Goal: Task Accomplishment & Management: Use online tool/utility

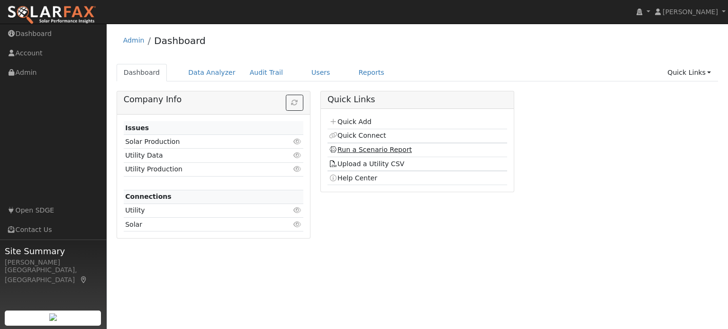
click at [366, 147] on link "Run a Scenario Report" at bounding box center [370, 150] width 83 height 8
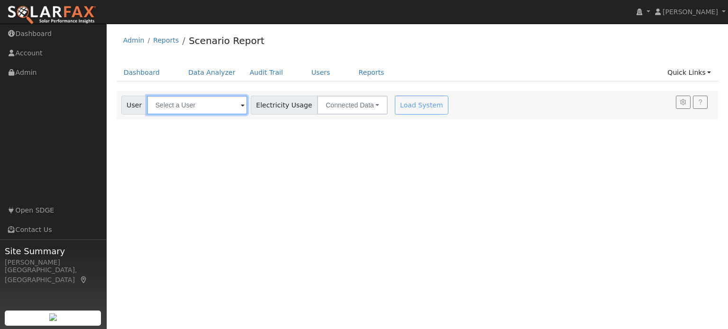
click at [230, 111] on input "text" at bounding box center [197, 105] width 100 height 19
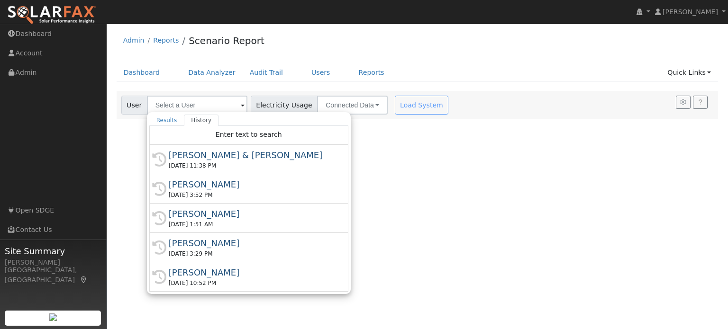
click at [451, 163] on div "User Profile First name Last name Email Email Notifications No Emails No Emails…" at bounding box center [417, 177] width 621 height 306
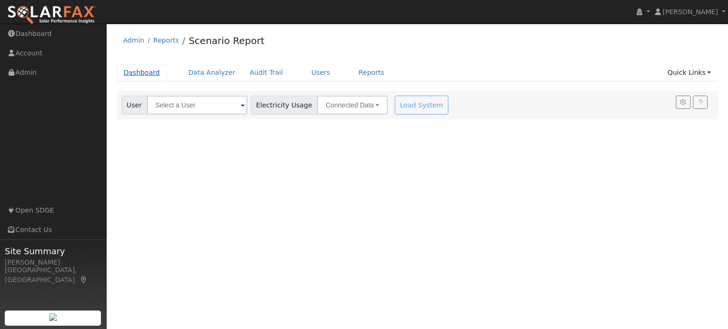
click at [138, 76] on link "Dashboard" at bounding box center [142, 73] width 51 height 18
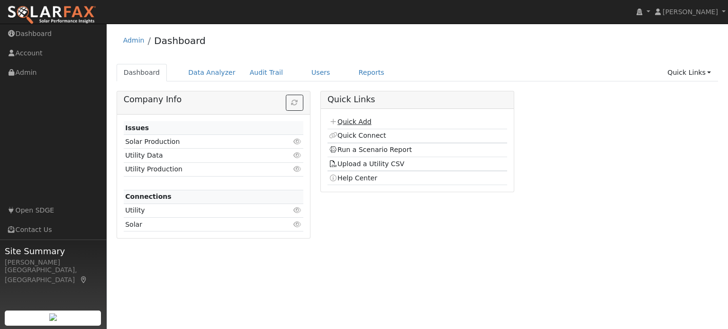
click at [360, 125] on link "Quick Add" at bounding box center [350, 122] width 42 height 8
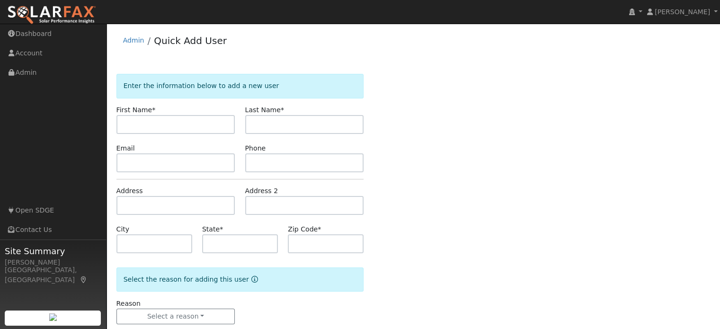
click at [123, 134] on input "text" at bounding box center [176, 124] width 119 height 19
type input "Betty"
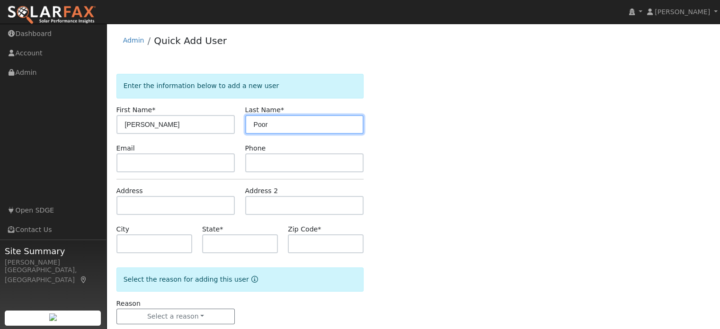
type input "Poor"
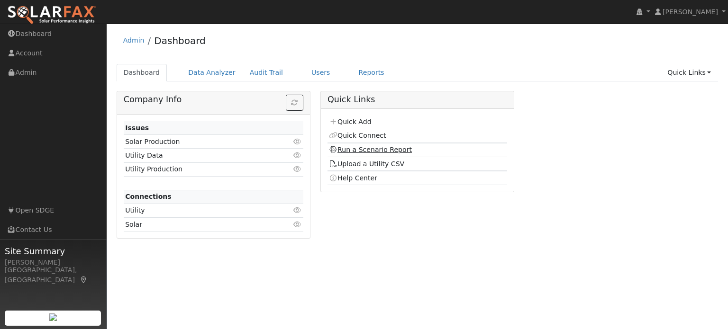
click at [383, 148] on link "Run a Scenario Report" at bounding box center [370, 150] width 83 height 8
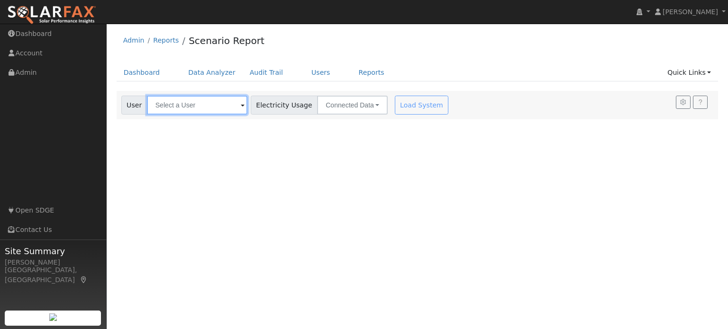
click at [198, 109] on input "text" at bounding box center [197, 105] width 100 height 19
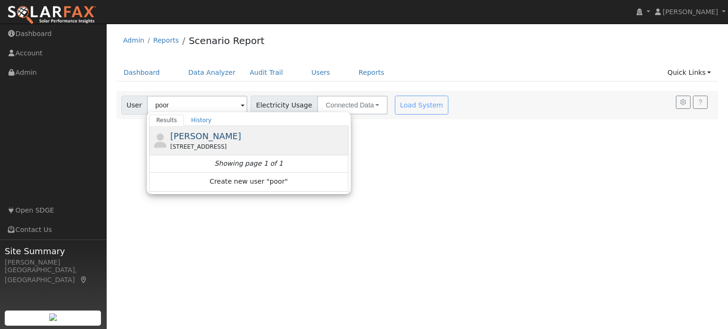
click at [216, 131] on div "[PERSON_NAME] Poor [STREET_ADDRESS]" at bounding box center [258, 140] width 176 height 21
type input "[PERSON_NAME]"
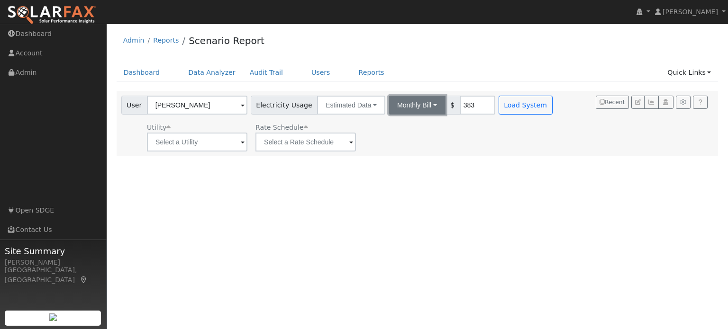
click at [419, 107] on button "Monthly Bill" at bounding box center [416, 105] width 57 height 19
click at [402, 128] on link "Annual Consumption" at bounding box center [404, 125] width 83 height 13
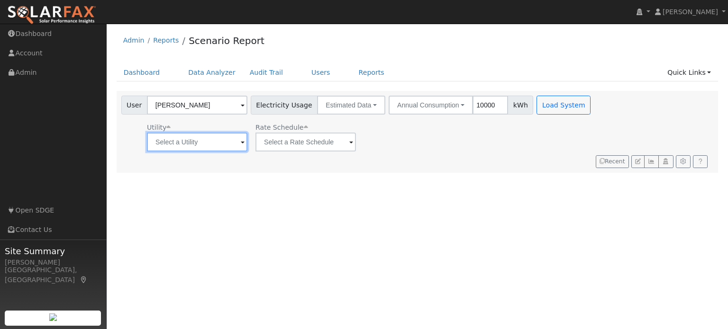
click at [221, 144] on input "text" at bounding box center [197, 142] width 100 height 19
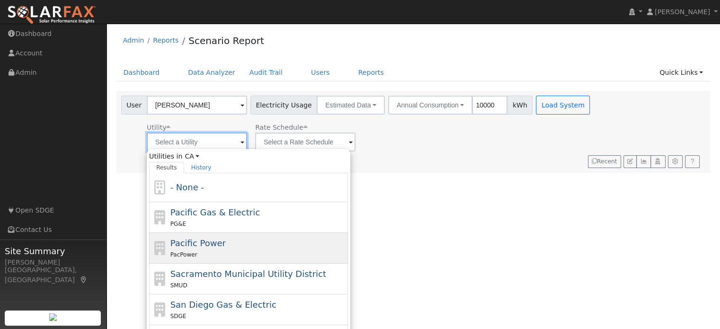
scroll to position [45, 0]
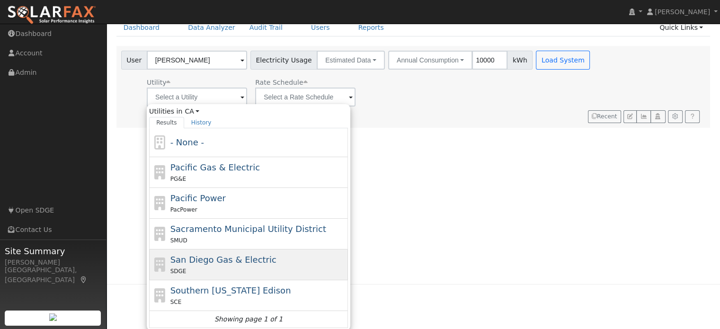
click at [205, 263] on span "San Diego Gas & Electric" at bounding box center [224, 260] width 106 height 10
type input "San Diego Gas & Electric"
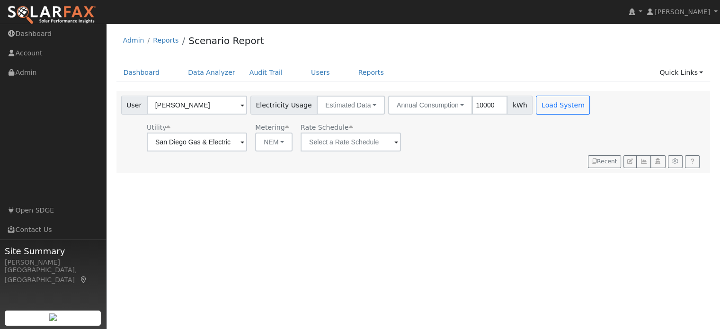
scroll to position [0, 0]
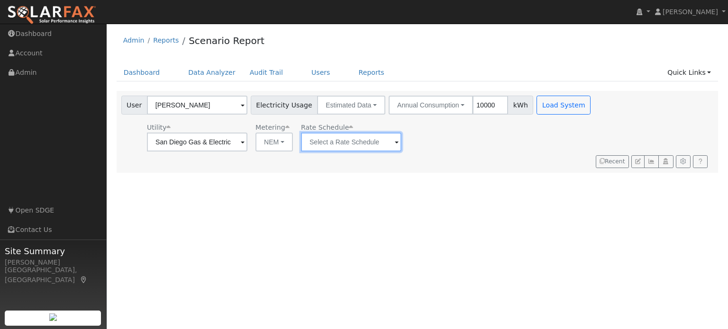
click at [247, 147] on input "text" at bounding box center [197, 142] width 100 height 19
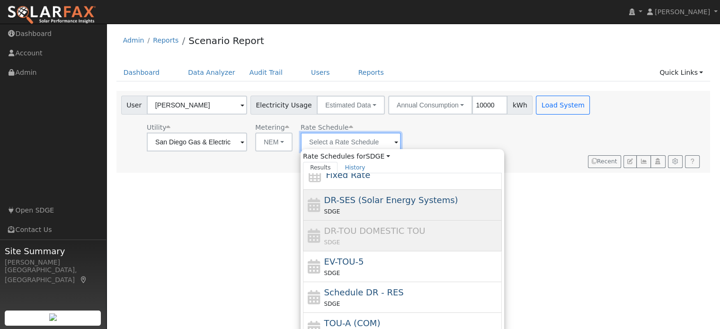
scroll to position [68, 0]
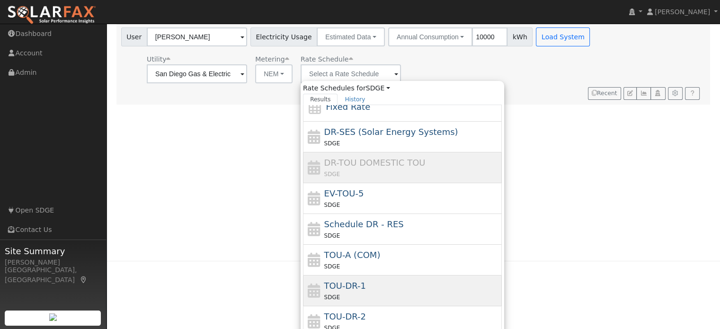
click at [354, 288] on span "TOU-DR-1" at bounding box center [345, 286] width 42 height 10
type input "TOU-DR-1"
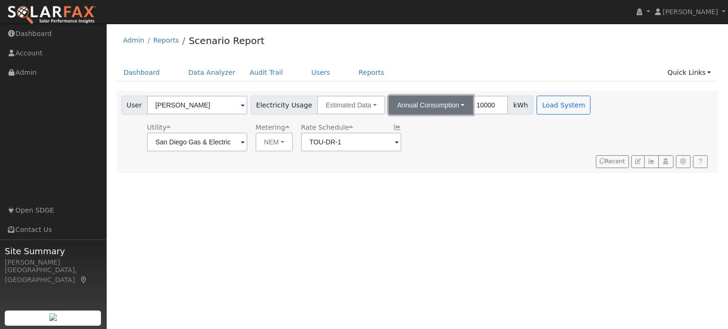
click at [448, 106] on button "Annual Consumption" at bounding box center [430, 105] width 84 height 19
click at [495, 132] on div "Utility San Diego Gas & Electric Metering NEM NEM NBT Rate Schedule TOU-DR-1" at bounding box center [356, 135] width 475 height 32
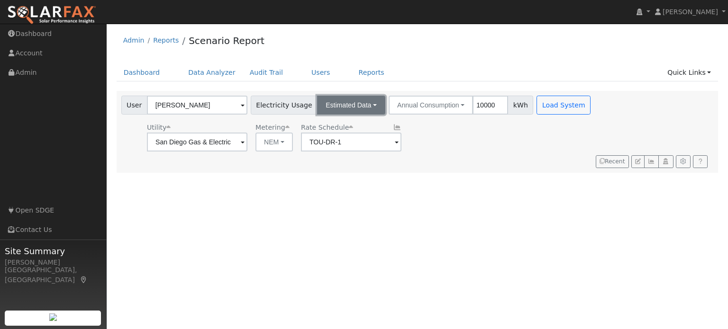
click at [364, 101] on button "Estimated Data" at bounding box center [351, 105] width 68 height 19
click at [334, 150] on link "CSV Data" at bounding box center [351, 152] width 67 height 13
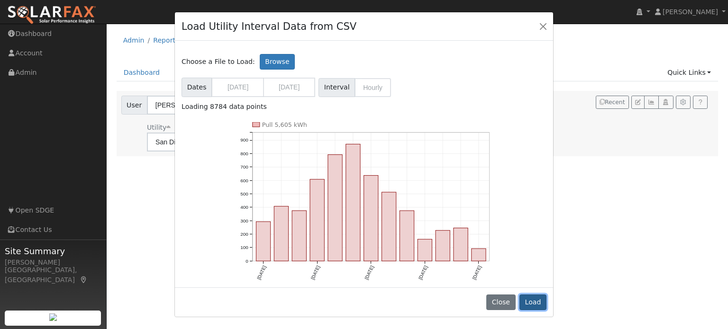
click at [529, 303] on button "Load" at bounding box center [532, 303] width 27 height 16
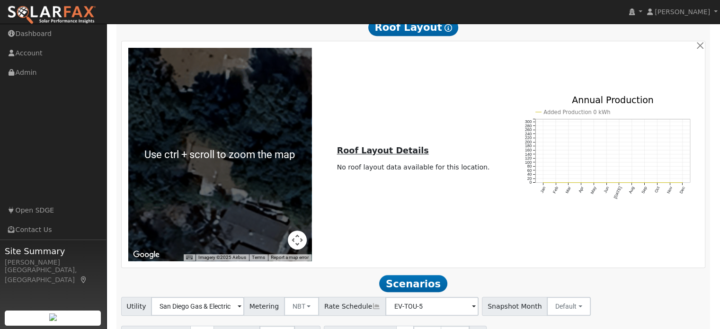
scroll to position [593, 0]
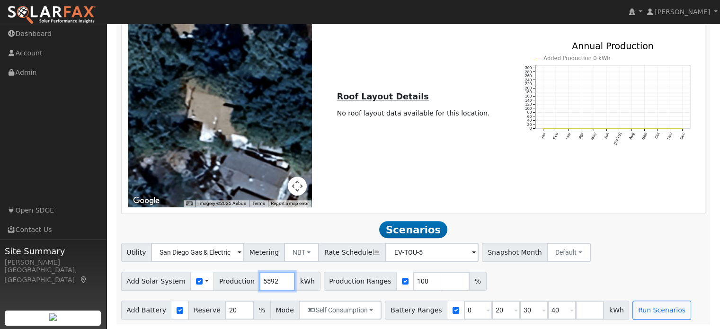
drag, startPoint x: 271, startPoint y: 281, endPoint x: 227, endPoint y: 278, distance: 43.7
click at [227, 278] on div "Add Solar System Use CSV Data Production 5592 kWh" at bounding box center [220, 281] width 199 height 19
type input "7454"
click at [505, 284] on div "Add Solar System Use CSV Data Production 7454 kWh Production Ranges 100 %" at bounding box center [413, 280] width 588 height 22
click at [402, 281] on input "checkbox" at bounding box center [405, 281] width 7 height 7
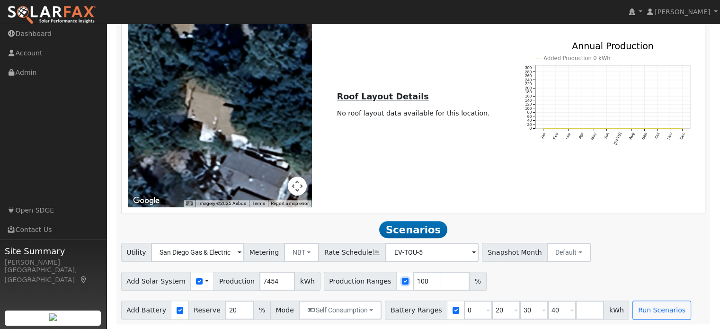
checkbox input "false"
drag, startPoint x: 479, startPoint y: 311, endPoint x: 490, endPoint y: 309, distance: 11.1
click at [492, 309] on input "20" at bounding box center [506, 310] width 28 height 19
type input "5"
drag, startPoint x: 508, startPoint y: 310, endPoint x: 517, endPoint y: 312, distance: 9.8
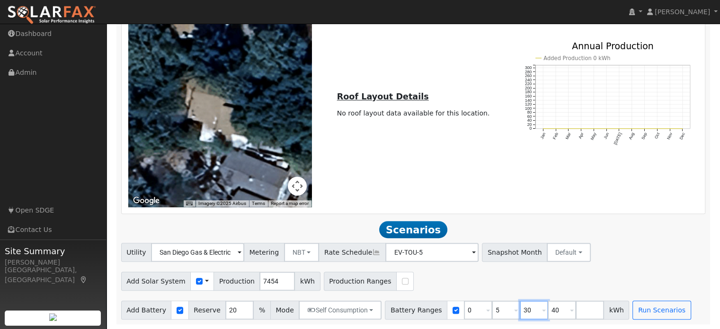
click at [520, 312] on input "30" at bounding box center [534, 310] width 28 height 19
type input "10"
drag, startPoint x: 536, startPoint y: 309, endPoint x: 550, endPoint y: 310, distance: 13.8
click at [550, 310] on input "40" at bounding box center [562, 310] width 28 height 19
drag, startPoint x: 534, startPoint y: 308, endPoint x: 543, endPoint y: 310, distance: 9.2
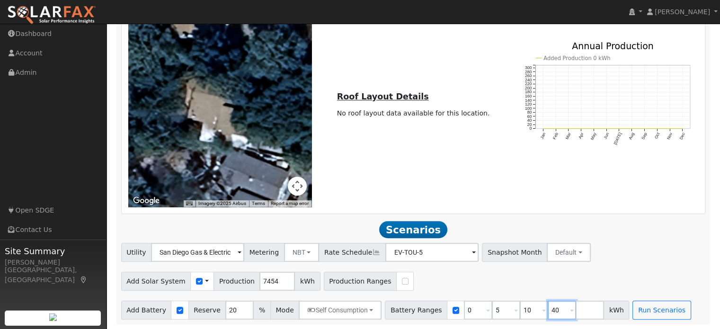
click at [548, 310] on input "40" at bounding box center [562, 310] width 28 height 19
type input "15"
click at [576, 314] on input "number" at bounding box center [590, 310] width 28 height 19
type input "20"
click at [645, 309] on button "Run Scenarios" at bounding box center [662, 310] width 58 height 19
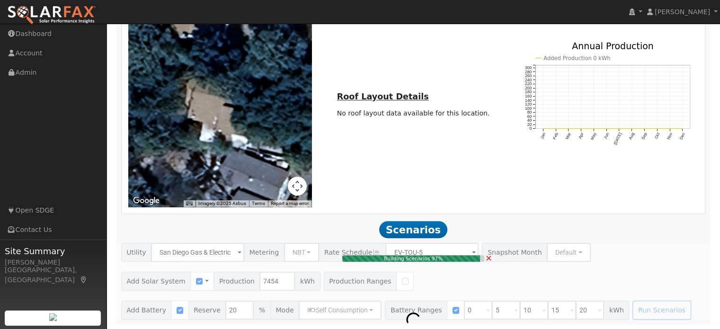
type input "5.0"
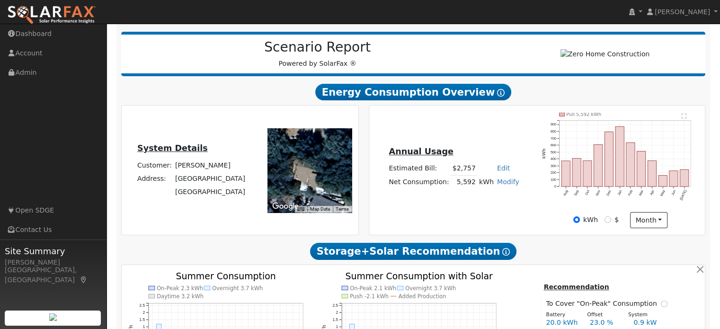
scroll to position [127, 0]
click at [501, 186] on link "Modify" at bounding box center [508, 182] width 22 height 8
click at [477, 202] on link "Add Consumption" at bounding box center [472, 196] width 79 height 13
type input "5592"
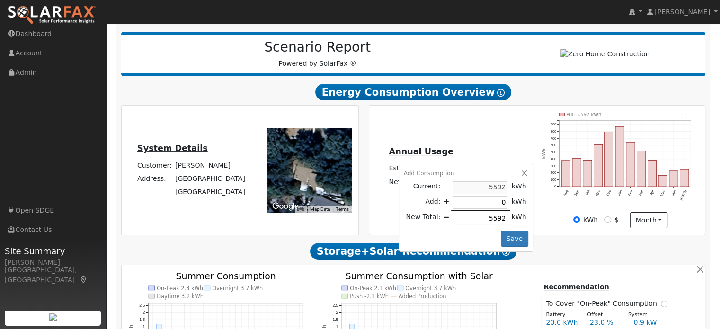
type input "2"
type input "5594"
type input "20"
type input "5612"
type input "200"
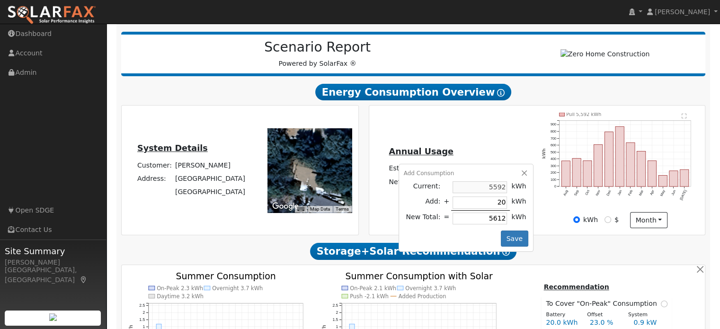
type input "5792"
type input "2000"
type input "7592"
type input "2000"
click at [509, 237] on button "Save" at bounding box center [514, 239] width 27 height 16
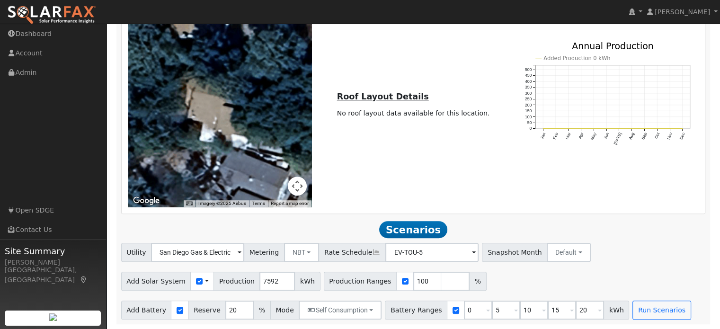
scroll to position [593, 0]
click at [633, 312] on button "Run Scenarios" at bounding box center [662, 310] width 58 height 19
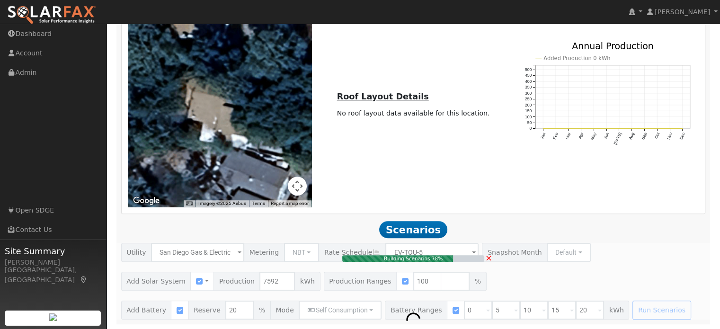
type input "5.1"
type input "$17,715"
type input "$7,115"
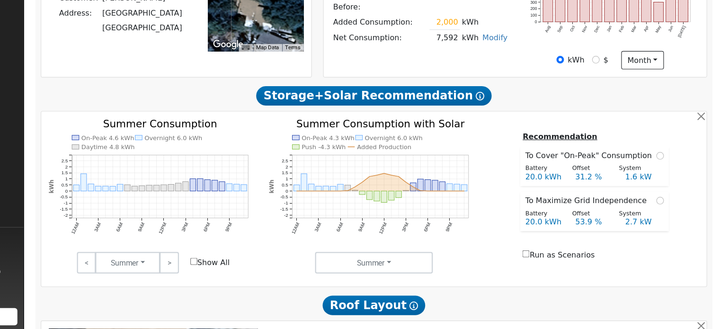
scroll to position [301, 0]
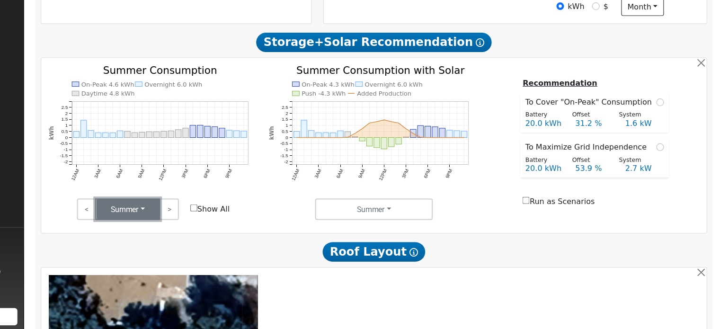
click at [211, 228] on button "Summer" at bounding box center [197, 224] width 57 height 19
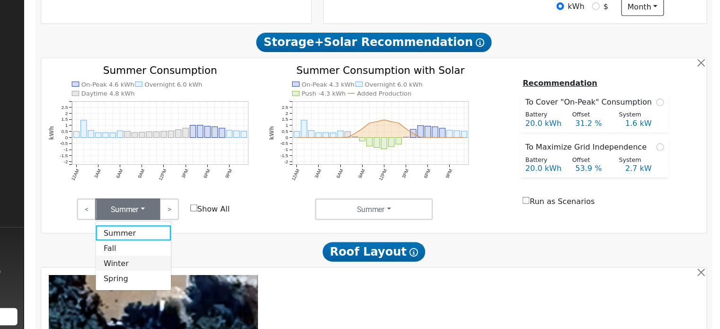
click at [202, 275] on link "Winter" at bounding box center [203, 271] width 66 height 13
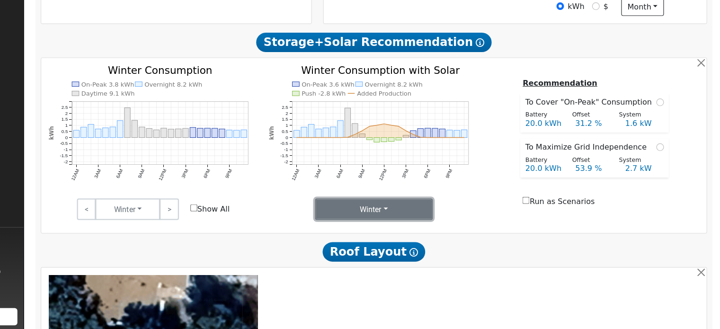
click at [435, 227] on button "Winter" at bounding box center [414, 224] width 104 height 19
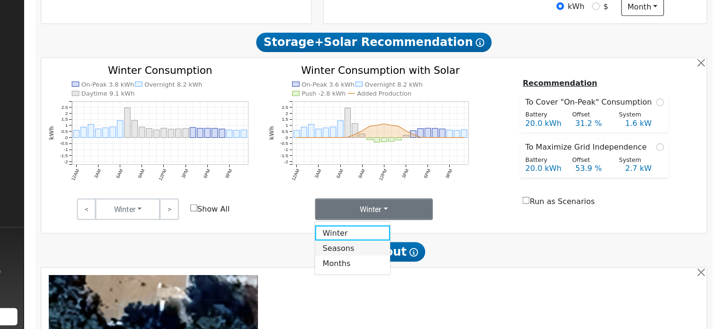
click at [388, 265] on link "Seasons" at bounding box center [395, 258] width 66 height 13
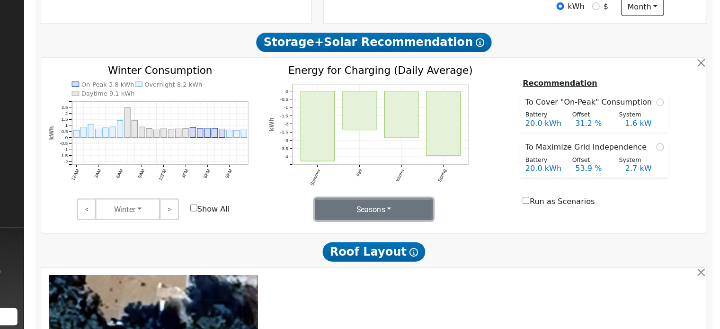
click at [424, 229] on button "Seasons" at bounding box center [414, 224] width 104 height 19
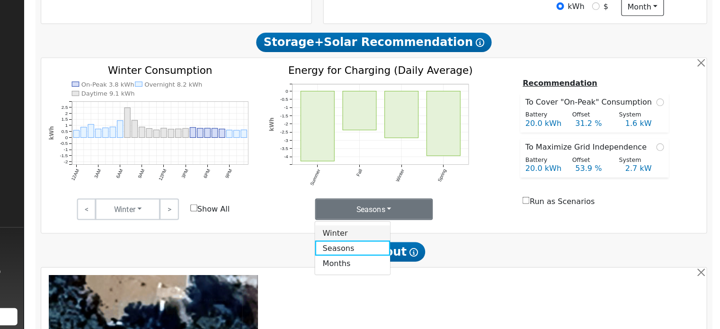
click at [402, 245] on link "Winter" at bounding box center [395, 244] width 66 height 13
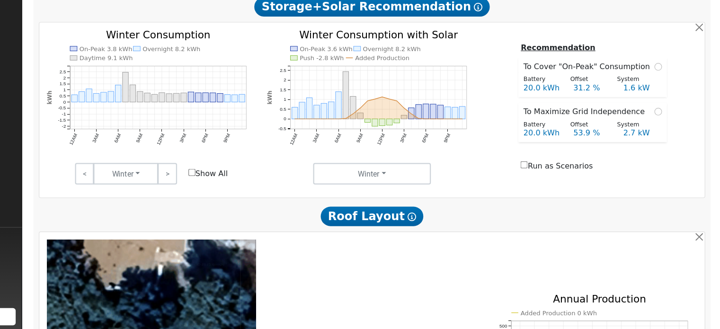
scroll to position [333, 0]
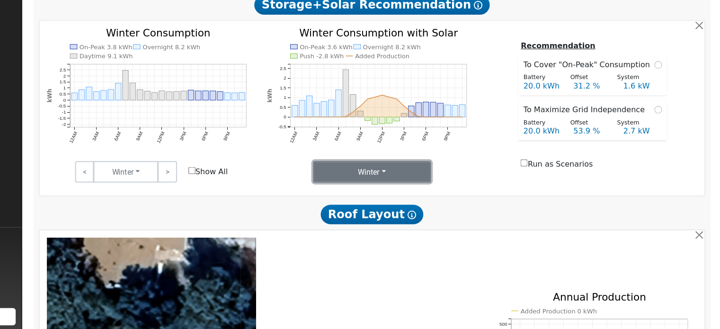
click at [441, 196] on button "Winter" at bounding box center [414, 191] width 104 height 19
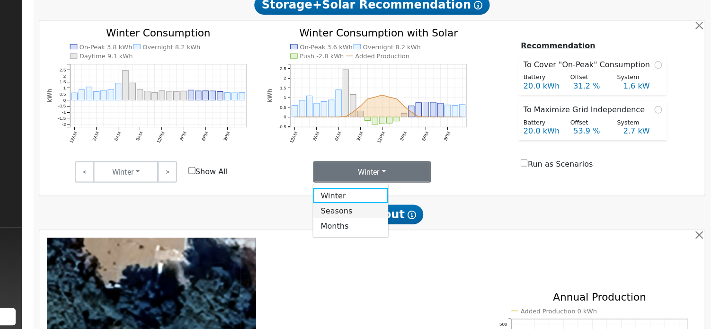
click at [387, 231] on link "Seasons" at bounding box center [395, 225] width 66 height 13
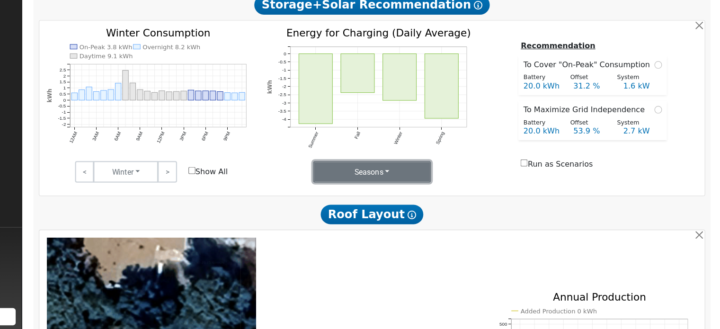
click at [413, 201] on button "Seasons" at bounding box center [414, 191] width 104 height 19
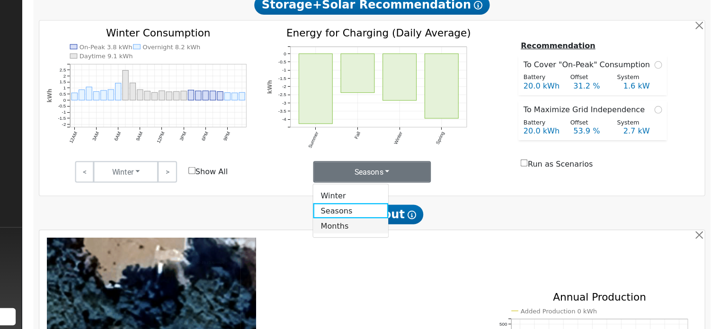
click at [398, 243] on link "Months" at bounding box center [395, 238] width 66 height 13
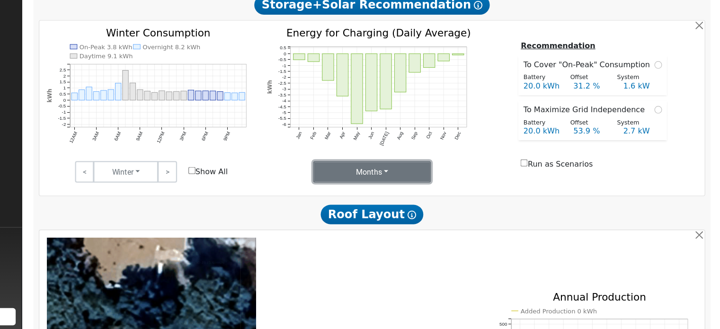
click at [439, 197] on button "Months" at bounding box center [414, 191] width 104 height 19
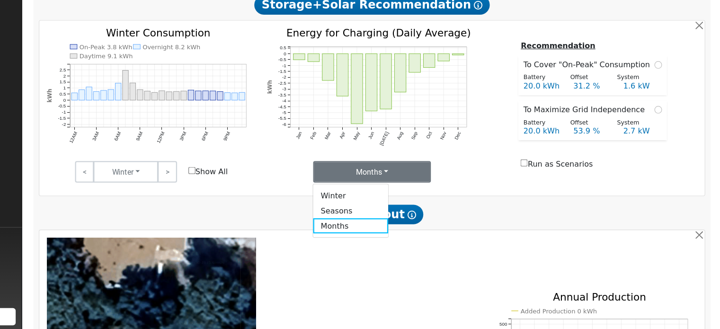
click at [522, 183] on div "Recommendation To Cover "On-Peak" Consumption Battery Offset System 20.0 kWh 31…" at bounding box center [607, 133] width 194 height 117
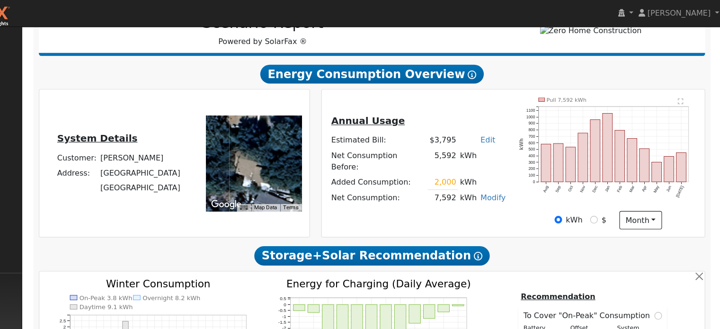
scroll to position [153, 0]
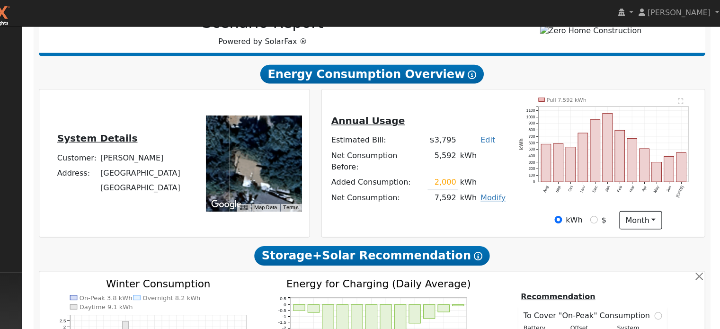
click at [511, 171] on link "Modify" at bounding box center [520, 174] width 22 height 8
click at [484, 186] on link "Edit Consumption" at bounding box center [483, 183] width 79 height 13
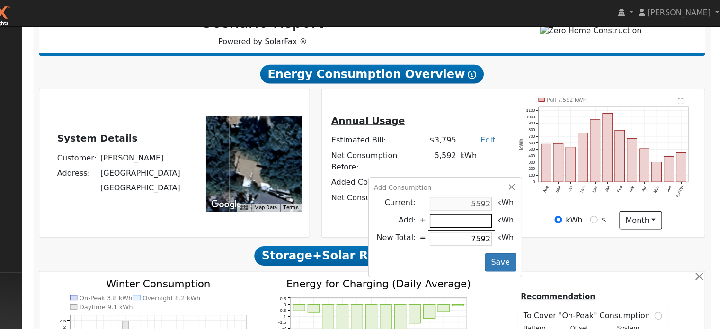
type input "5592"
click at [519, 232] on button "Save" at bounding box center [526, 231] width 27 height 16
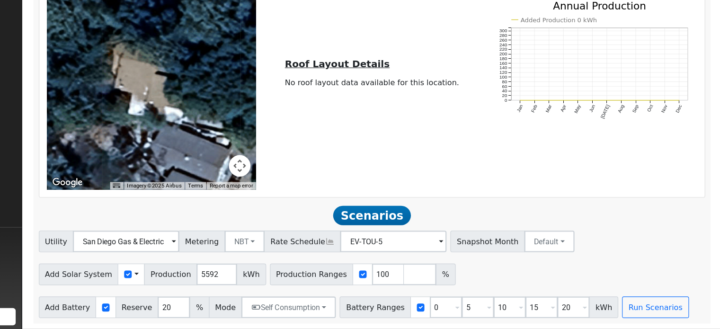
scroll to position [593, 0]
click at [634, 313] on button "Run Scenarios" at bounding box center [662, 310] width 58 height 19
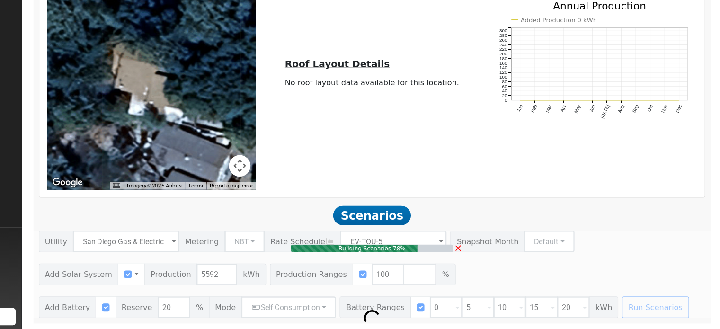
type input "3.7"
type input "$13,048"
type input "$5,714"
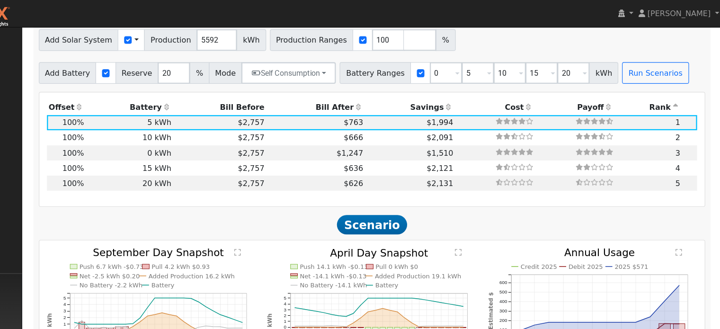
scroll to position [817, 0]
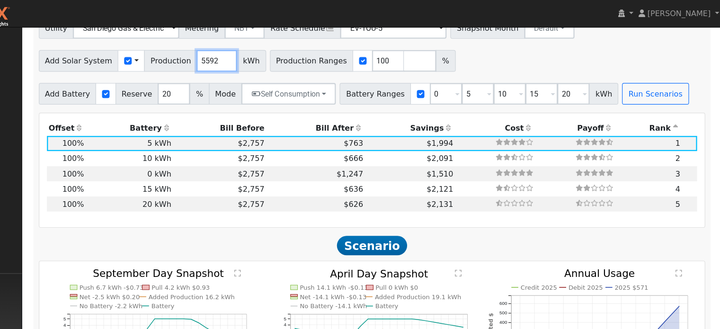
drag, startPoint x: 268, startPoint y: 58, endPoint x: 233, endPoint y: 57, distance: 35.1
click at [233, 57] on div "Add Solar System Use CSV Data Production 5592 kWh" at bounding box center [220, 53] width 199 height 19
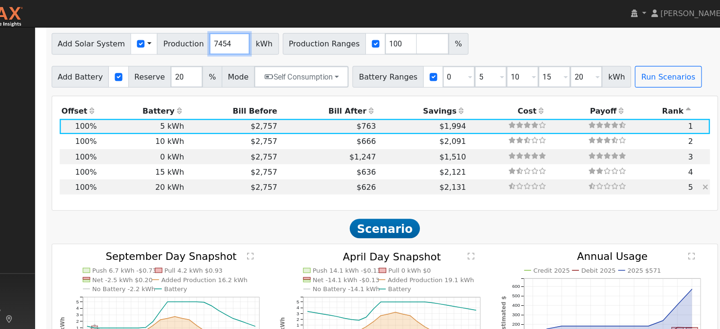
scroll to position [830, 0]
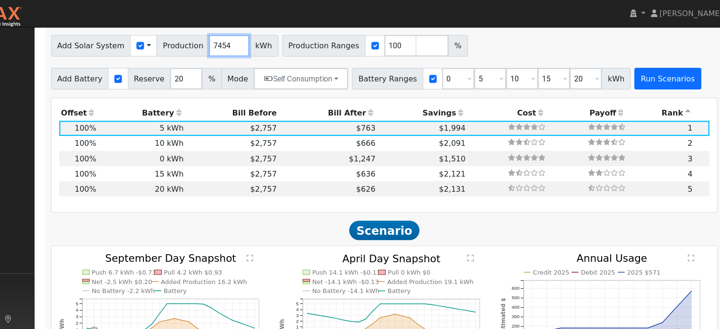
type input "7454"
click at [633, 77] on button "Run Scenarios" at bounding box center [662, 69] width 58 height 19
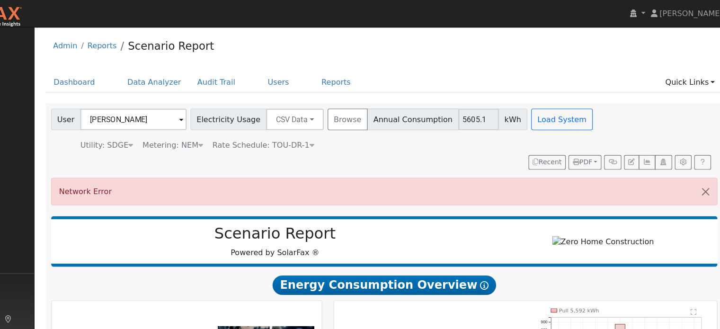
scroll to position [0, 0]
click at [698, 165] on button "button" at bounding box center [695, 168] width 20 height 23
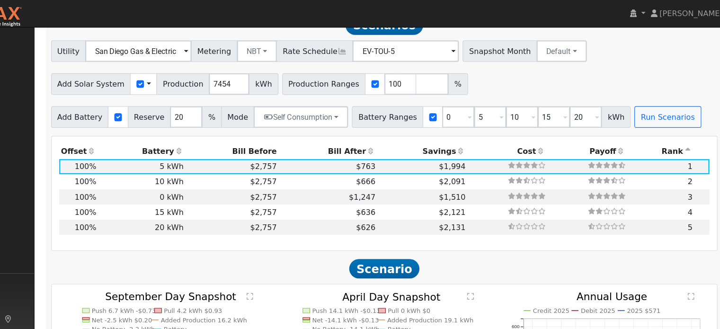
scroll to position [794, 0]
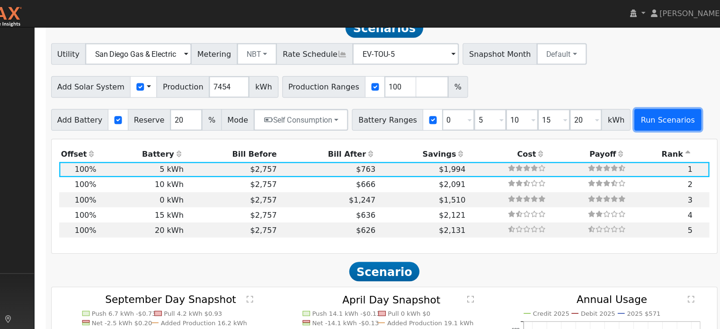
click at [642, 104] on button "Run Scenarios" at bounding box center [662, 105] width 58 height 19
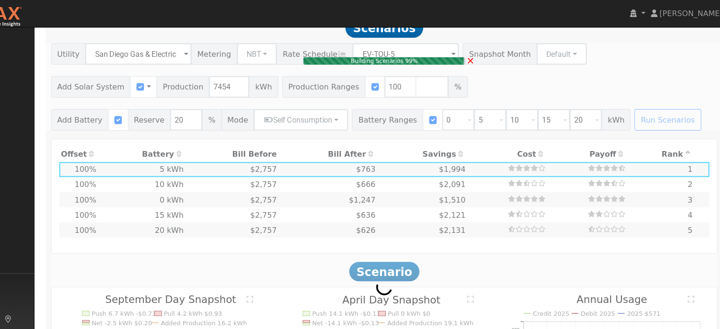
type input "5.0"
type input "$17,393"
type input "$7,018"
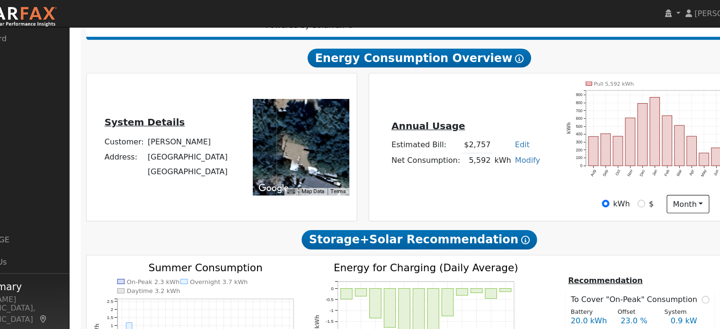
scroll to position [155, 0]
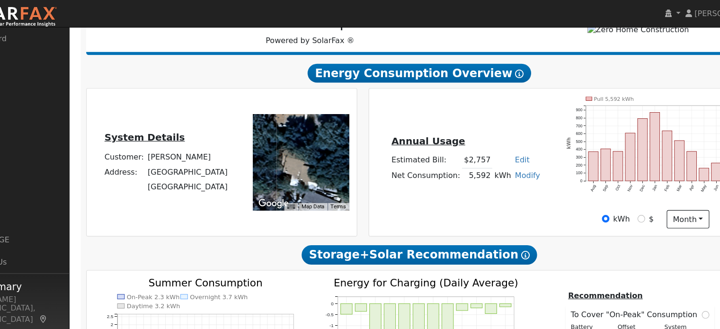
click at [497, 144] on link "Edit" at bounding box center [503, 140] width 13 height 8
type input "2000"
click at [500, 184] on div "Annual Usage Estimated Bill: $2,757 Edit Estimated Bill $ 2000 Annual Net Consu…" at bounding box center [537, 143] width 333 height 116
click at [499, 140] on link "Edit" at bounding box center [503, 140] width 13 height 8
click at [485, 176] on div "Annual Usage Estimated Bill: $2,000 Edit Estimated Bill $ 2000 Annual Net Consu…" at bounding box center [537, 143] width 333 height 116
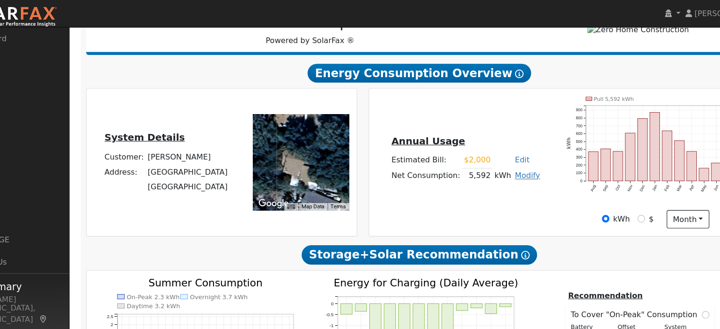
click at [502, 158] on link "Modify" at bounding box center [508, 154] width 22 height 8
click at [477, 175] on link "Add Consumption" at bounding box center [472, 168] width 79 height 13
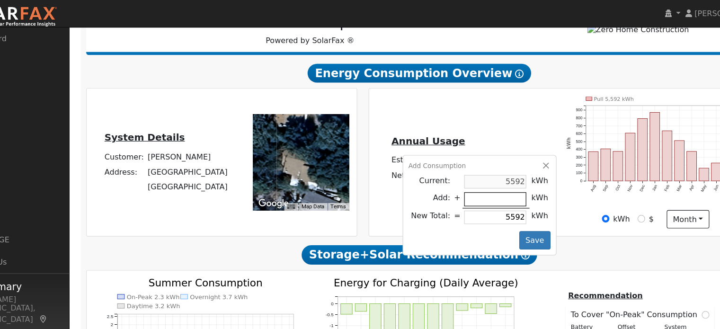
type input "2"
type input "5594"
type input "20"
type input "5612"
type input "200"
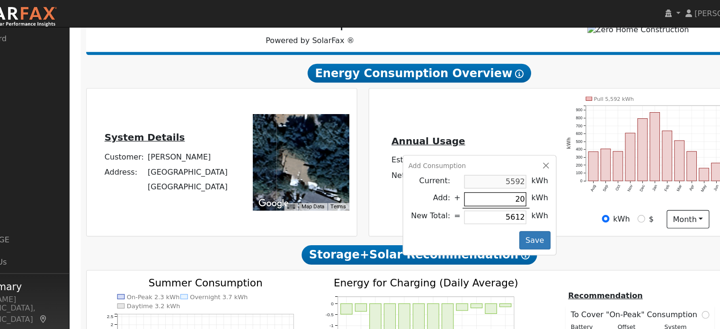
type input "5792"
type input "2000"
type input "7592"
type input "2000"
click at [513, 207] on button "Save" at bounding box center [514, 211] width 27 height 16
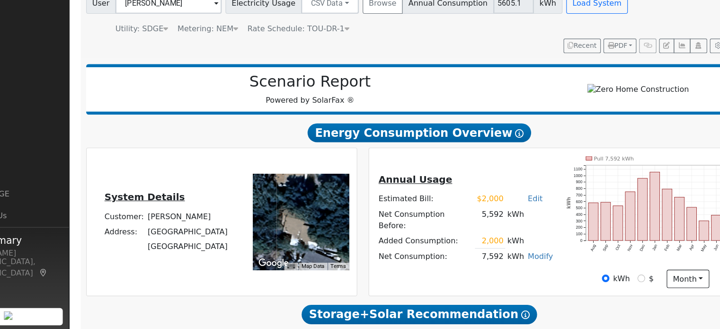
scroll to position [63, 0]
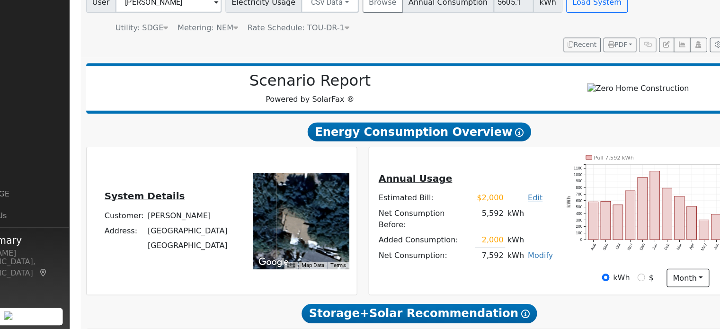
click at [509, 217] on link "Edit" at bounding box center [515, 214] width 13 height 8
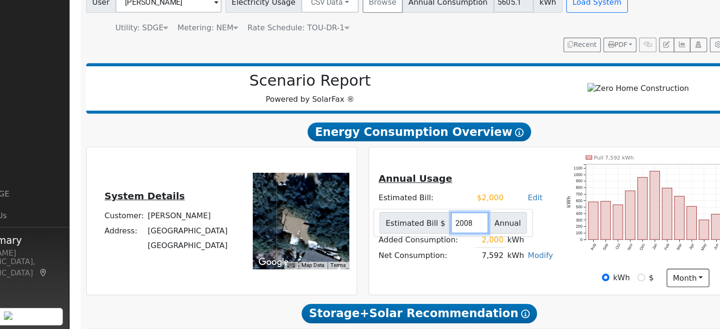
drag, startPoint x: 466, startPoint y: 238, endPoint x: 439, endPoint y: 238, distance: 27.0
click at [441, 238] on input "2008" at bounding box center [457, 235] width 33 height 19
type input "2"
click at [465, 192] on div "Annual Usage Estimated Bill: $3,795 Edit Estimated Bill $ Annual Net Consumptio…" at bounding box center [537, 235] width 333 height 116
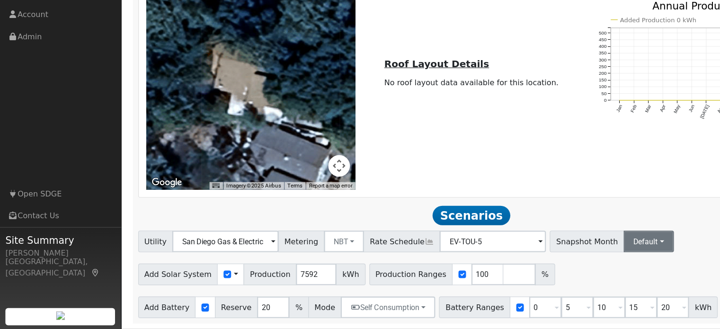
scroll to position [593, 0]
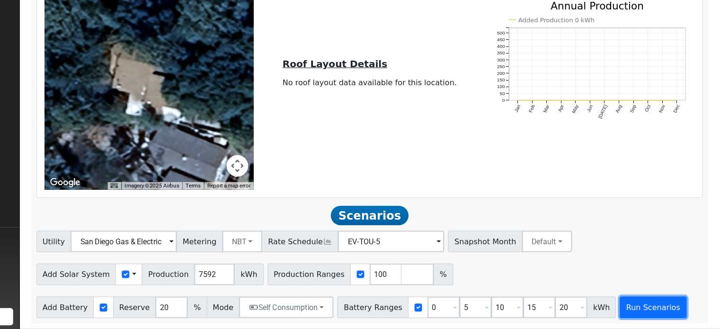
click at [649, 309] on button "Run Scenarios" at bounding box center [662, 310] width 58 height 19
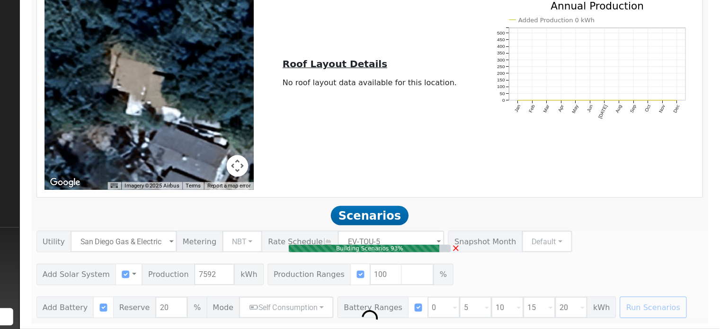
type input "5.1"
type input "$17,715"
type input "$7,115"
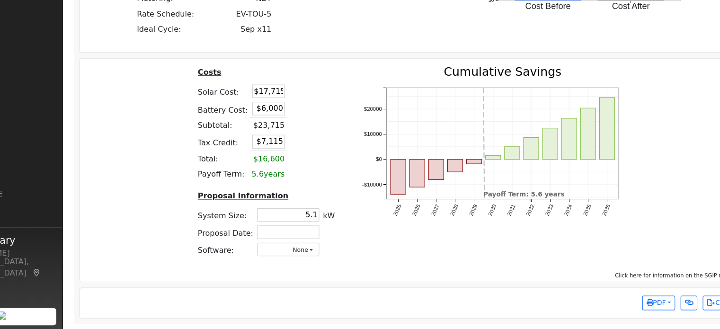
scroll to position [1279, 0]
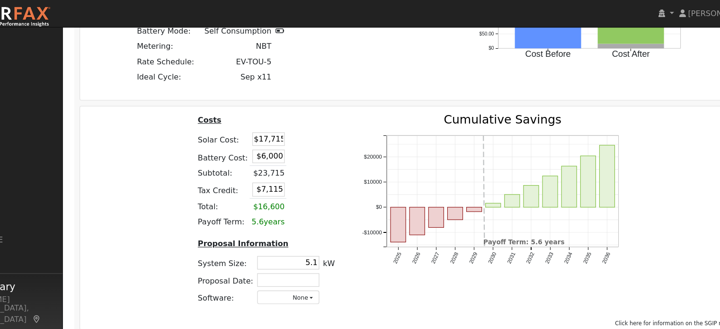
drag, startPoint x: 278, startPoint y: 125, endPoint x: 301, endPoint y: 129, distance: 23.5
click at [301, 129] on tr "Solar Cost: $17,715" at bounding box center [285, 122] width 124 height 15
type input "$14,628"
type input "$6,188"
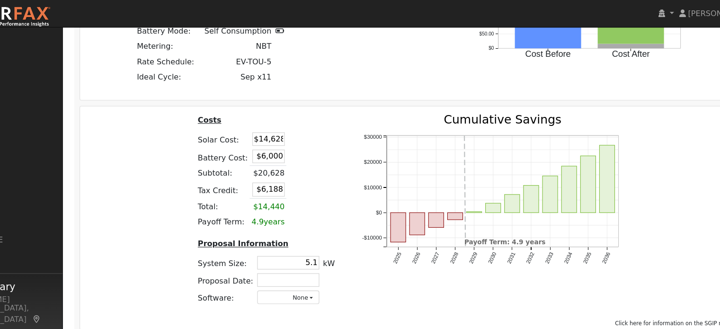
drag, startPoint x: 280, startPoint y: 139, endPoint x: 302, endPoint y: 141, distance: 22.3
click at [302, 141] on tr "Battery Cost: $6,000" at bounding box center [285, 138] width 124 height 16
click at [308, 141] on td at bounding box center [314, 138] width 22 height 16
type input "$15,000"
type input "$8,888"
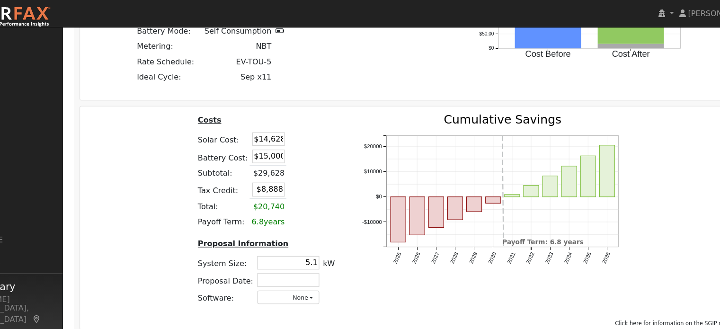
drag, startPoint x: 279, startPoint y: 127, endPoint x: 276, endPoint y: 133, distance: 6.4
click at [276, 130] on td "$14,628" at bounding box center [286, 122] width 32 height 15
type input "$34,628"
click at [357, 144] on div "2025 2026 2027 2028 2029 2030 2031 2032 2033 2034 2035 2036 -$10000 $0 $10000 $…" at bounding box center [485, 187] width 257 height 175
type input "$14,888"
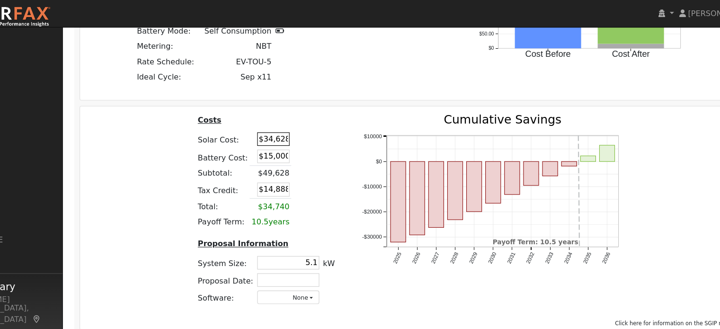
click at [280, 125] on input "$34,628" at bounding box center [291, 122] width 28 height 12
type input "$14,628"
click at [338, 154] on table "Costs Solar Cost: $14,628 Battery Cost: $15,000 Subtotal: $49,628 Tax Credit: $…" at bounding box center [285, 150] width 124 height 101
type input "$8,888"
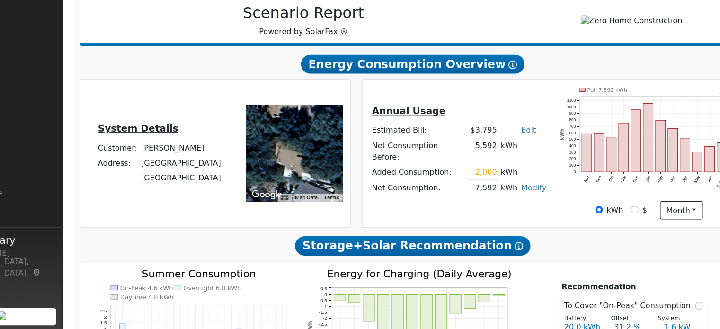
scroll to position [124, 0]
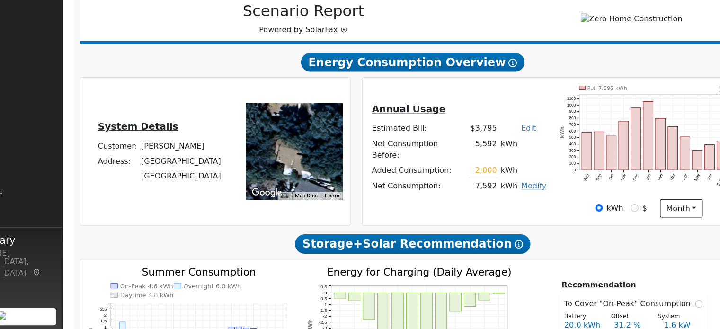
click at [509, 201] on link "Modify" at bounding box center [520, 203] width 22 height 8
click at [489, 217] on link "Edit Consumption" at bounding box center [483, 213] width 79 height 13
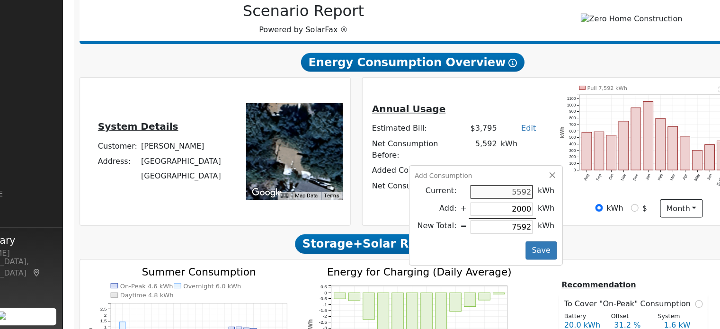
type input "5592"
click at [515, 256] on button "Save" at bounding box center [526, 260] width 27 height 16
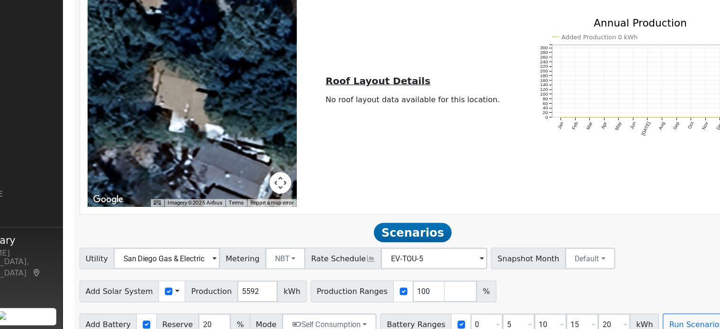
scroll to position [593, 0]
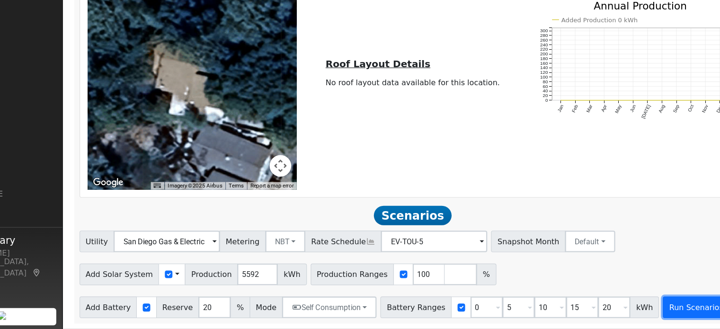
click at [638, 306] on button "Run Scenarios" at bounding box center [662, 310] width 58 height 19
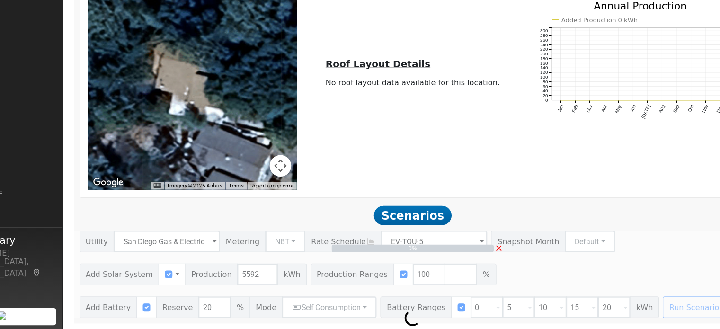
click at [225, 294] on div "0% ×" at bounding box center [413, 281] width 595 height 77
click at [496, 270] on div "0% ×" at bounding box center [413, 281] width 595 height 77
type input "3.7"
type input "$13,048"
type input "$6,000"
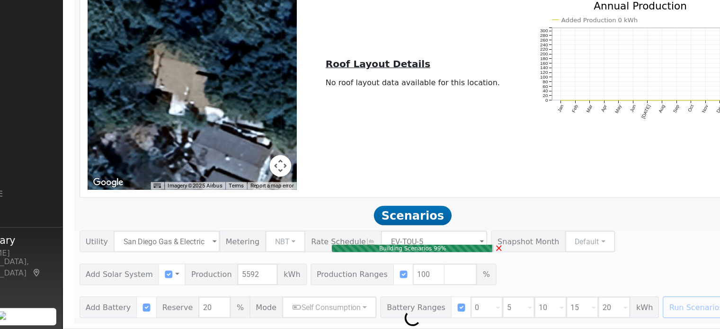
type input "$5,714"
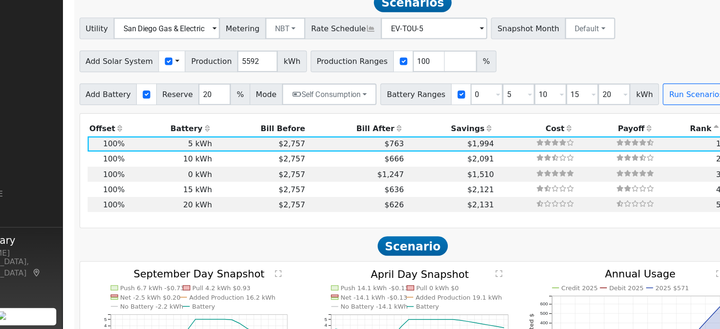
scroll to position [785, 0]
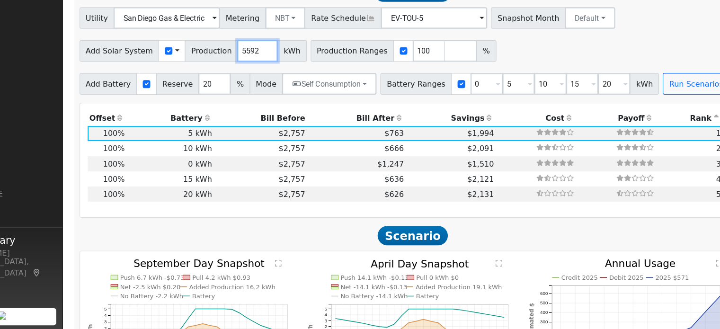
drag, startPoint x: 269, startPoint y: 89, endPoint x: 244, endPoint y: 89, distance: 24.6
click at [244, 89] on div "Add Solar System Use CSV Data Production 5592 kWh" at bounding box center [220, 85] width 199 height 19
type input "6"
type input "7498"
click at [633, 124] on button "Run Scenarios" at bounding box center [662, 114] width 58 height 19
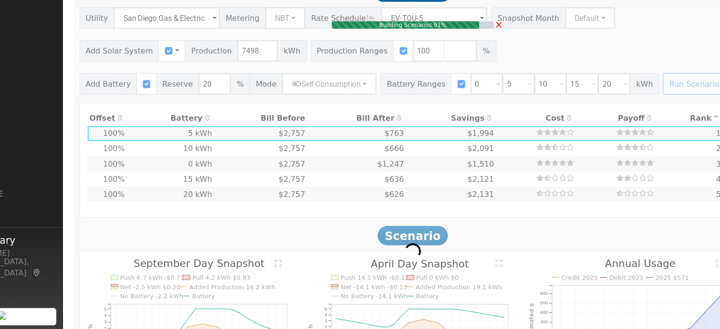
type input "5.0"
type input "$17,495"
type input "$7,049"
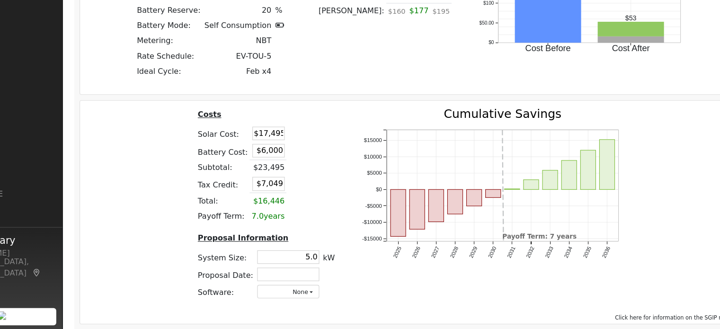
scroll to position [1251, 0]
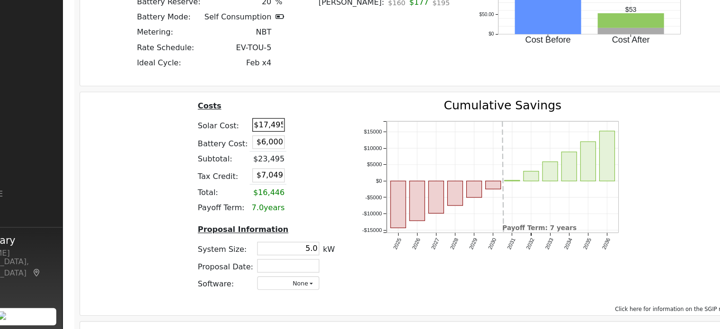
click at [281, 152] on input "$17,495" at bounding box center [287, 150] width 28 height 12
type input "$157,495"
type input "$49,049"
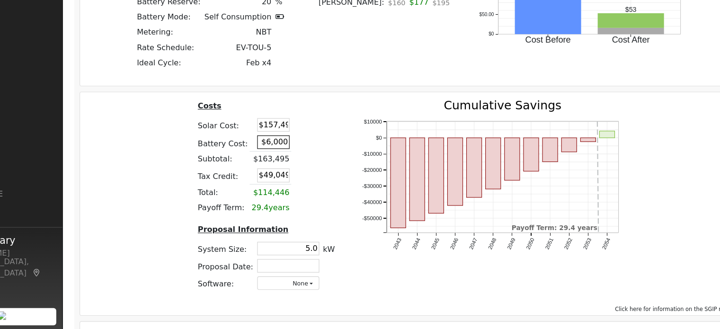
click at [280, 169] on input "$6,000" at bounding box center [291, 165] width 28 height 12
drag, startPoint x: 276, startPoint y: 154, endPoint x: 310, endPoint y: 159, distance: 33.9
click at [310, 158] on tr "Solar Cost: $157,495" at bounding box center [285, 150] width 124 height 15
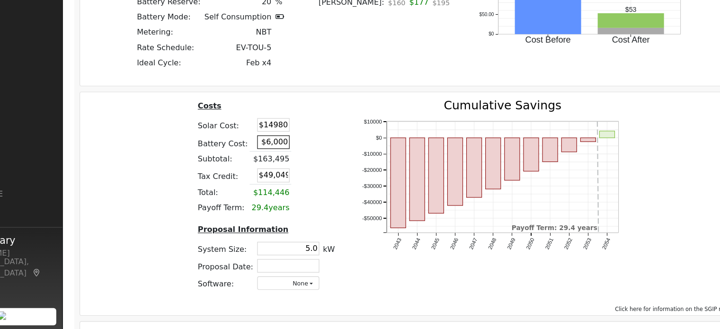
type input "$14,980"
type input "$6,294"
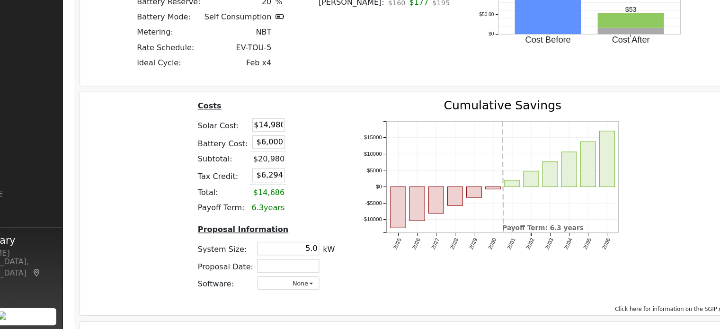
drag, startPoint x: 281, startPoint y: 165, endPoint x: 304, endPoint y: 171, distance: 23.3
click at [304, 171] on tr "Battery Cost: $6,000" at bounding box center [285, 166] width 124 height 16
click at [305, 172] on td at bounding box center [314, 166] width 22 height 16
type input "$15,000"
type input "$8,994"
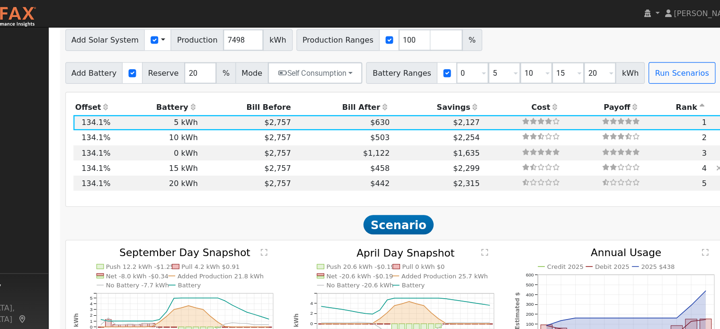
scroll to position [834, 0]
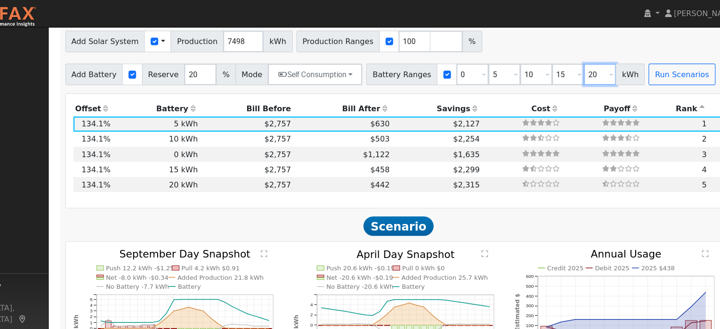
drag, startPoint x: 560, startPoint y: 72, endPoint x: 571, endPoint y: 73, distance: 10.5
click at [576, 73] on input "20" at bounding box center [590, 65] width 28 height 19
type input "40"
click at [649, 72] on button "Run Scenarios" at bounding box center [662, 65] width 58 height 19
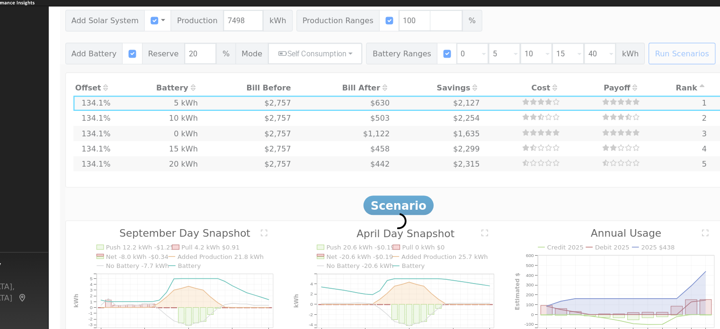
type input "$17,495"
type input "$6,000"
type input "$7,049"
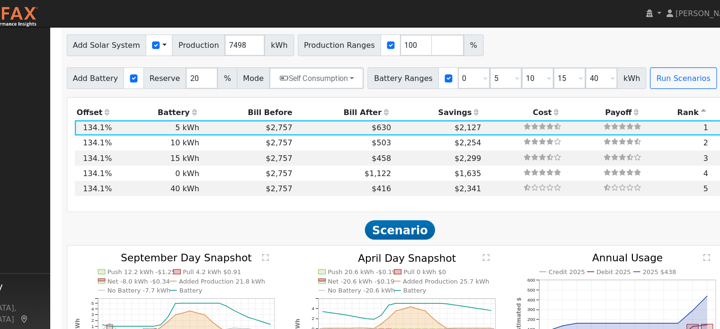
scroll to position [829, 0]
